Goal: Find specific page/section: Find specific page/section

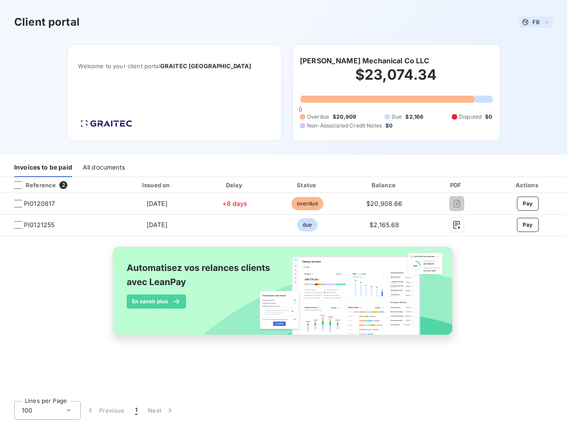
click at [536, 22] on span "FR" at bounding box center [535, 22] width 7 height 7
click at [342, 61] on h6 "[PERSON_NAME] Mechanical Co LLC" at bounding box center [365, 60] width 130 height 11
click at [43, 168] on div "Invoices to be paid" at bounding box center [43, 167] width 58 height 19
click at [103, 168] on div "All documents" at bounding box center [104, 167] width 42 height 19
